Goal: Task Accomplishment & Management: Manage account settings

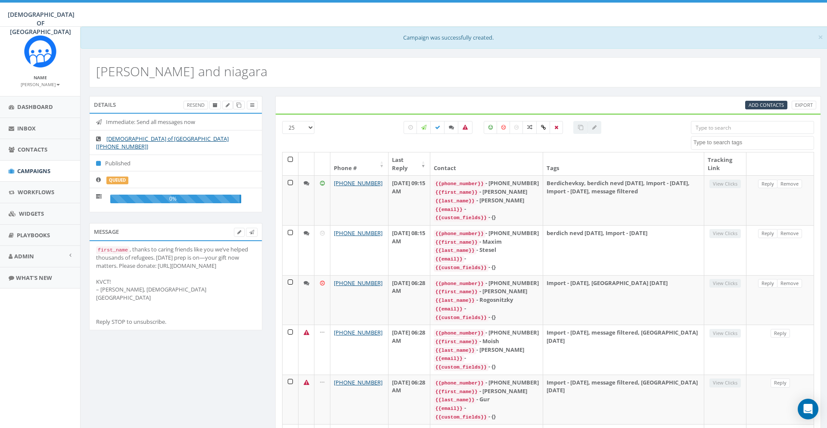
select select
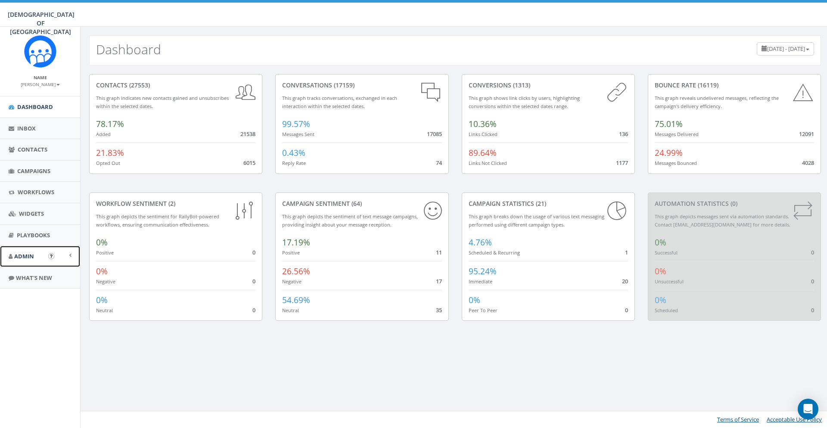
click at [23, 255] on span "Admin" at bounding box center [24, 256] width 20 height 8
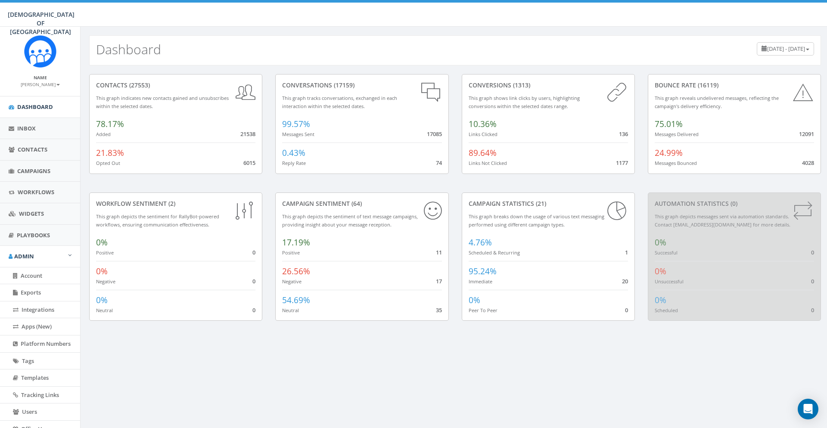
click at [728, 351] on div "Dashboard [DATE] - [DATE] contacts (27553) This graph indicates new contacts ga…" at bounding box center [454, 254] width 749 height 455
click at [801, 402] on div "Open Intercom Messenger" at bounding box center [808, 409] width 23 height 23
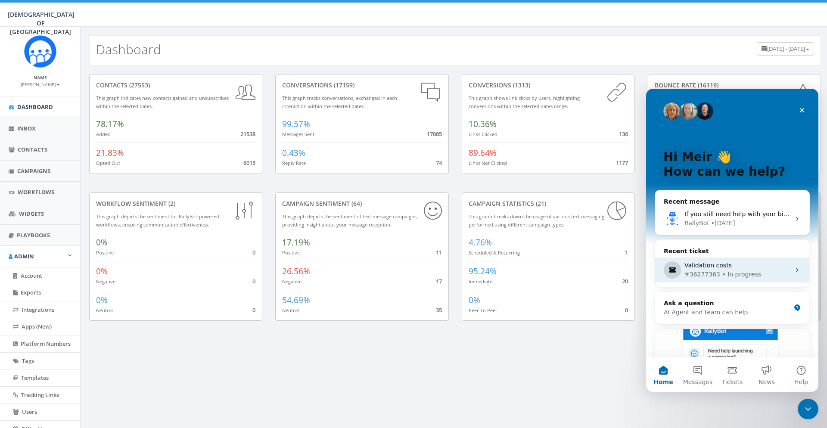
click at [727, 270] on div "#36277363 • In progress" at bounding box center [737, 274] width 106 height 9
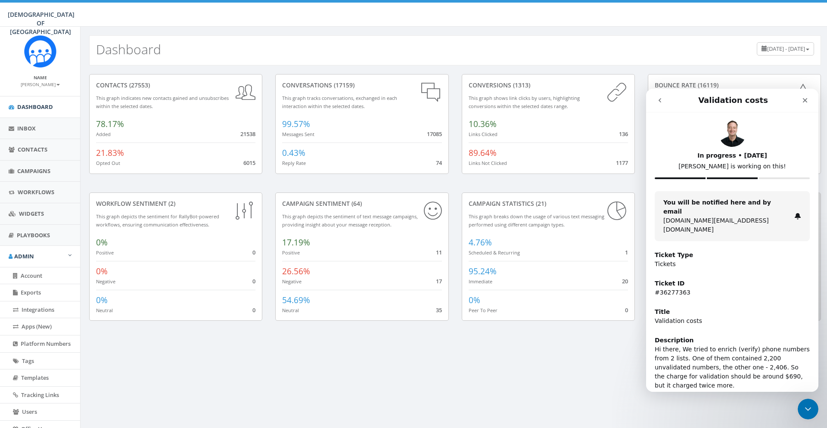
scroll to position [25, 0]
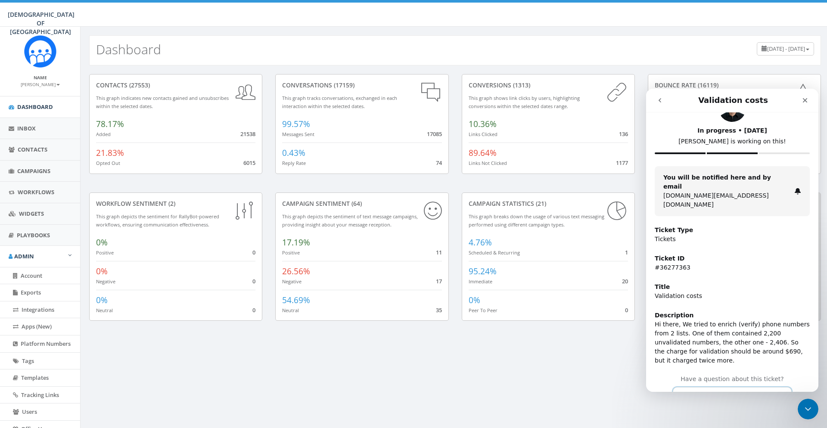
click at [743, 387] on button "Continue the conversation" at bounding box center [732, 396] width 119 height 18
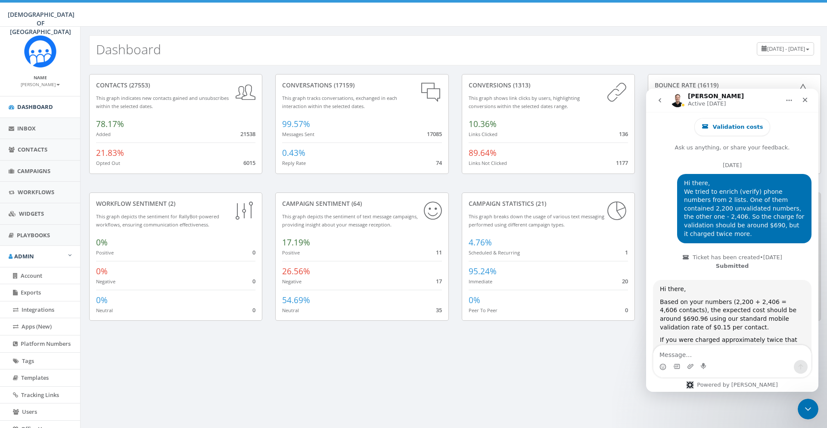
scroll to position [435, 0]
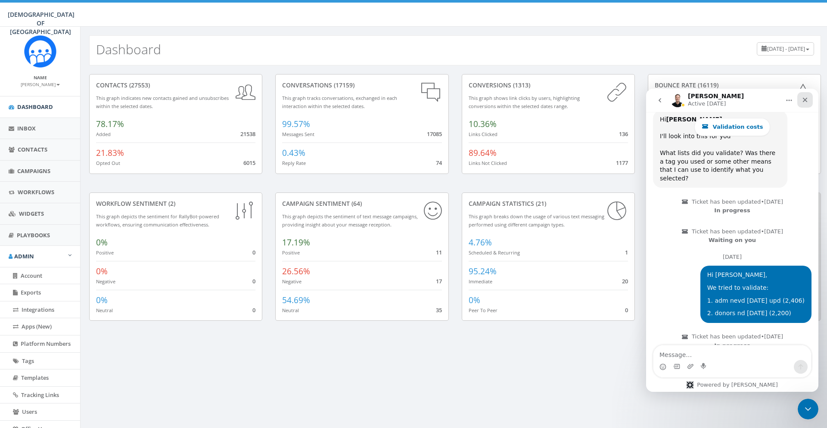
click at [806, 100] on icon "Close" at bounding box center [804, 99] width 7 height 7
